Goal: Find specific page/section: Find specific page/section

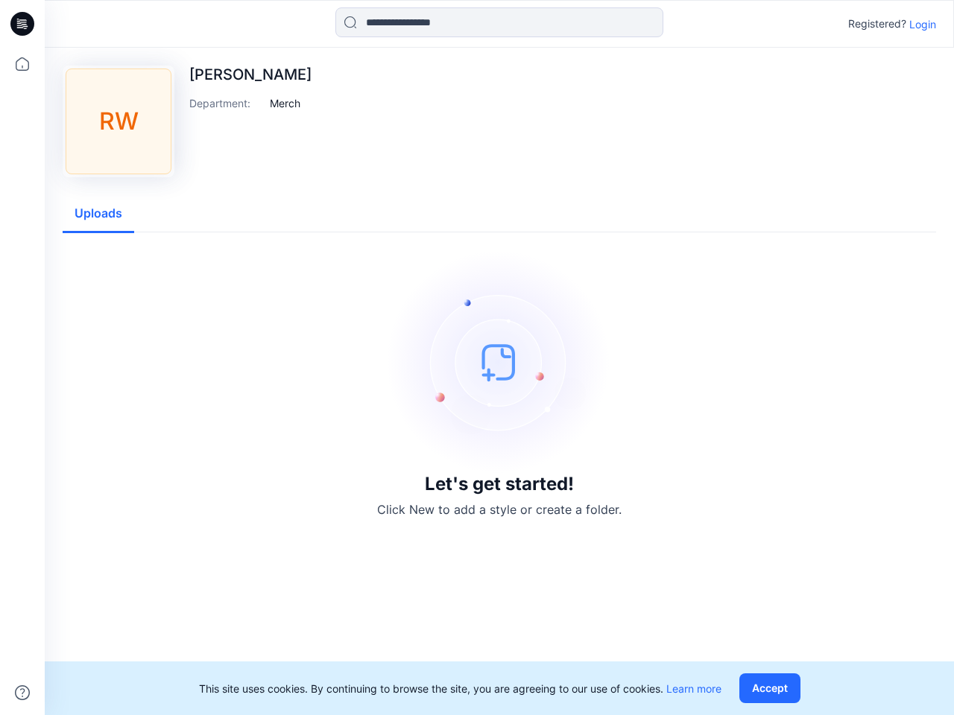
click at [477, 358] on img at bounding box center [500, 362] width 224 height 224
click at [23, 24] on icon at bounding box center [25, 24] width 6 height 1
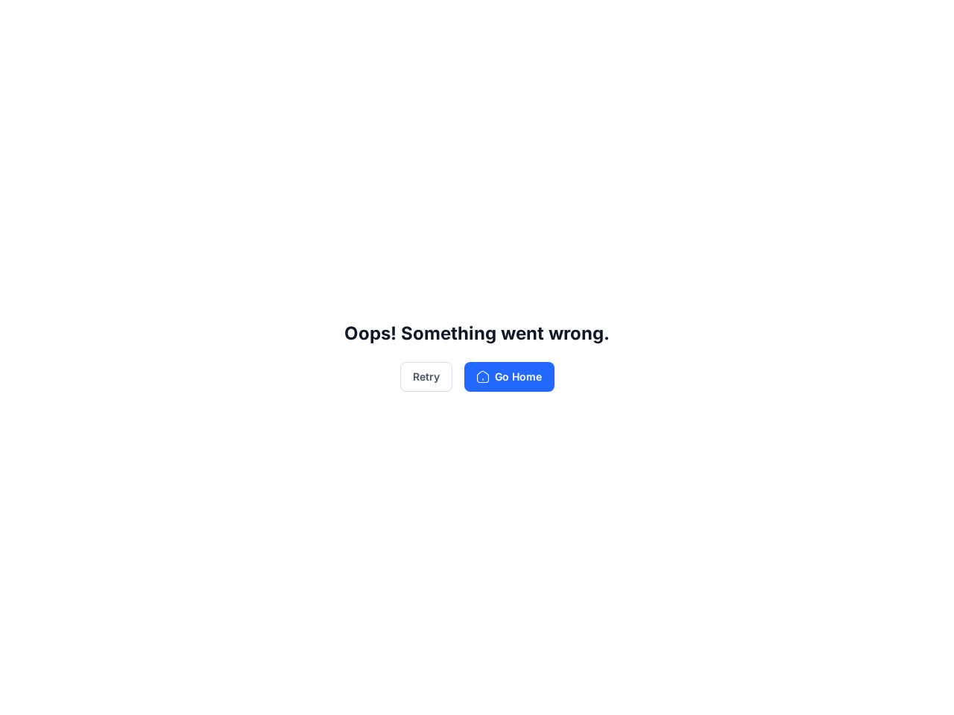
click at [22, 693] on div "Oops! Something went wrong. Retry Go Home" at bounding box center [477, 357] width 954 height 715
click at [499, 22] on div "Oops! Something went wrong. Retry Go Home" at bounding box center [477, 357] width 954 height 715
click at [923, 24] on div "Oops! Something went wrong. Retry Go Home" at bounding box center [477, 357] width 954 height 715
click at [285, 103] on div "Oops! Something went wrong. Retry Go Home" at bounding box center [477, 357] width 954 height 715
click at [98, 214] on div "Oops! Something went wrong. Retry Go Home" at bounding box center [477, 357] width 954 height 715
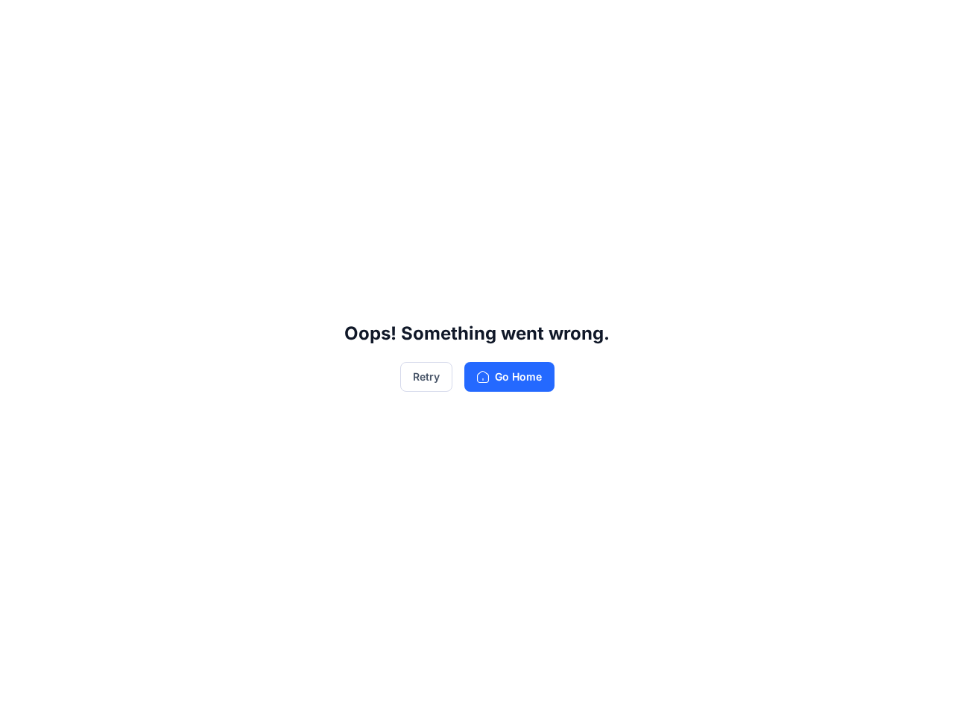
click at [773, 689] on div "Oops! Something went wrong. Retry Go Home" at bounding box center [477, 357] width 954 height 715
